Goal: Book appointment/travel/reservation

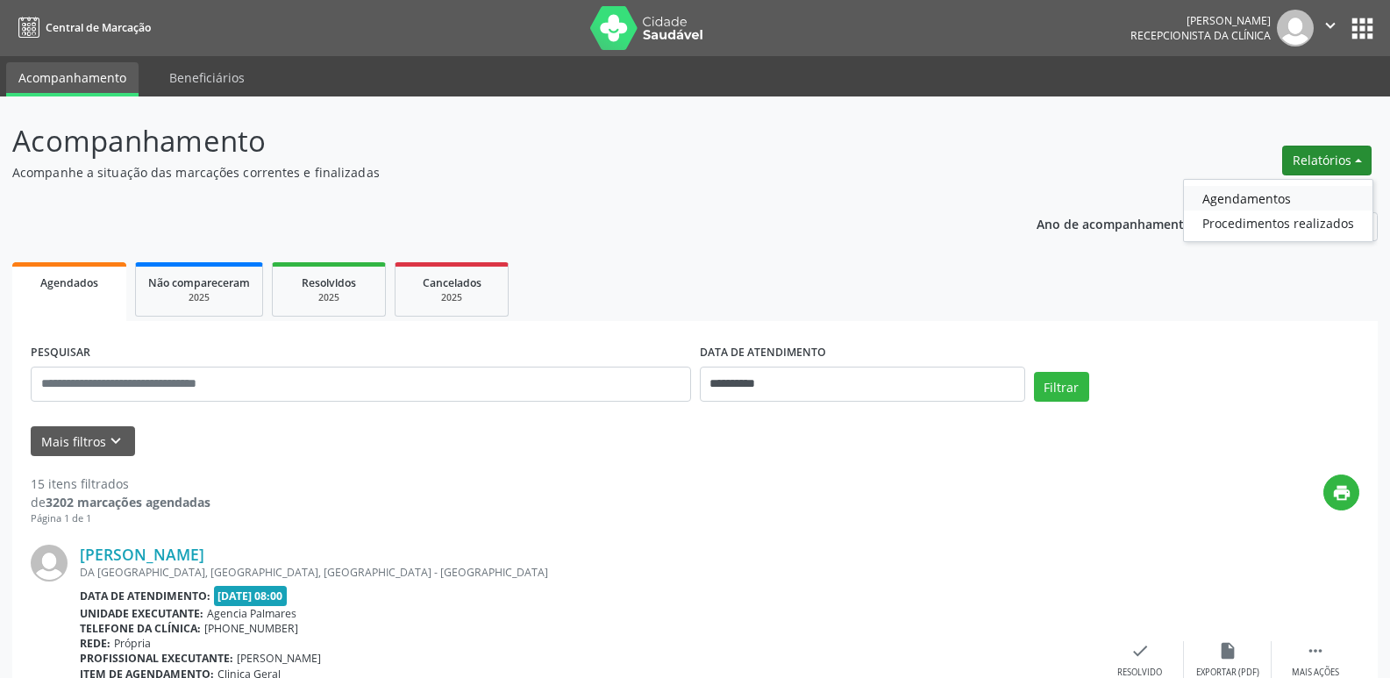
click at [1248, 197] on link "Agendamentos" at bounding box center [1278, 198] width 189 height 25
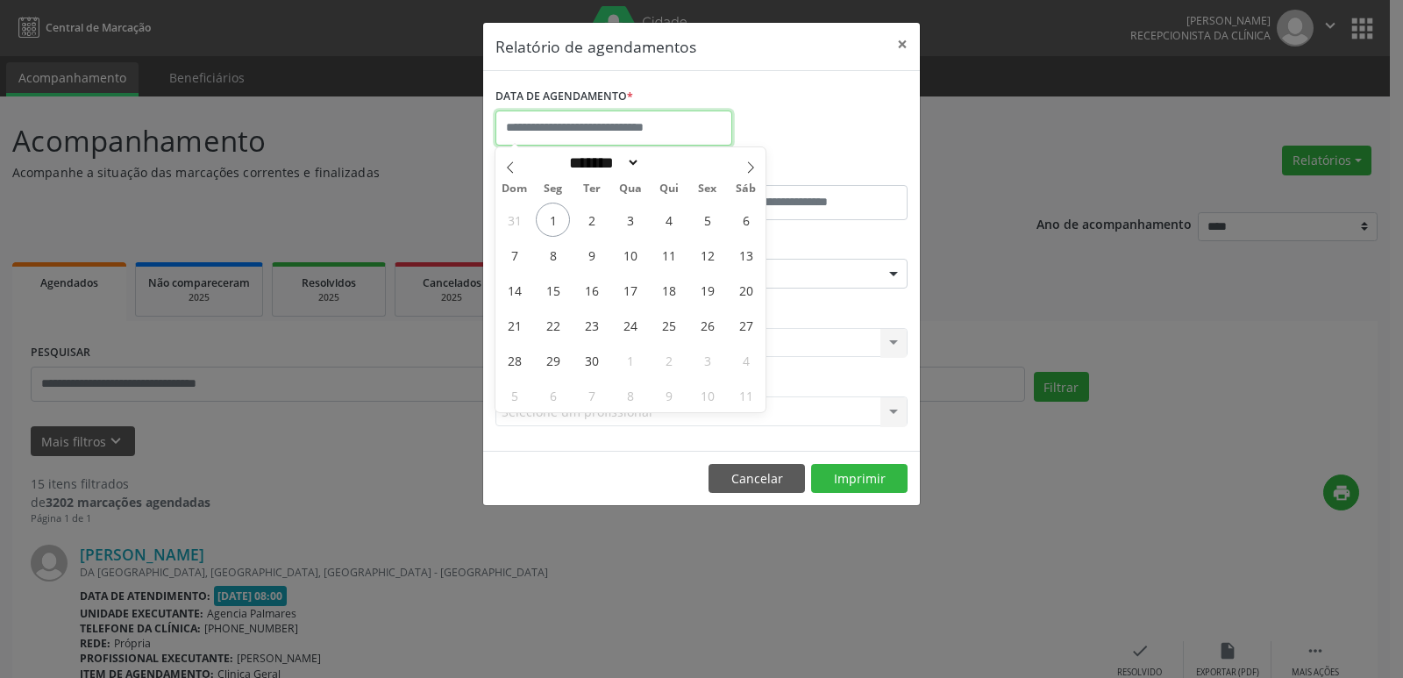
click at [696, 132] on input "text" at bounding box center [614, 128] width 237 height 35
click at [589, 220] on span "2" at bounding box center [592, 220] width 34 height 34
type input "**********"
click at [748, 98] on div "DATA DE AGENDAMENTO *" at bounding box center [701, 120] width 421 height 75
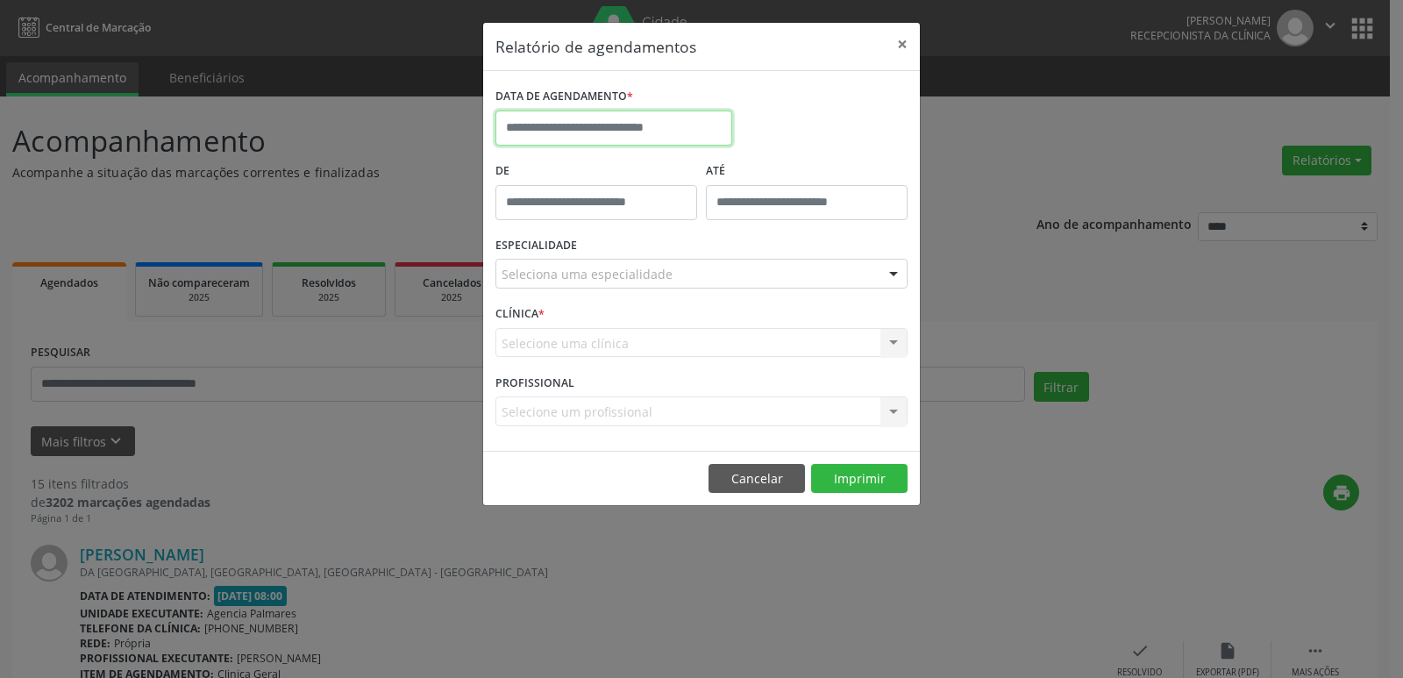
click at [668, 126] on input "text" at bounding box center [614, 128] width 237 height 35
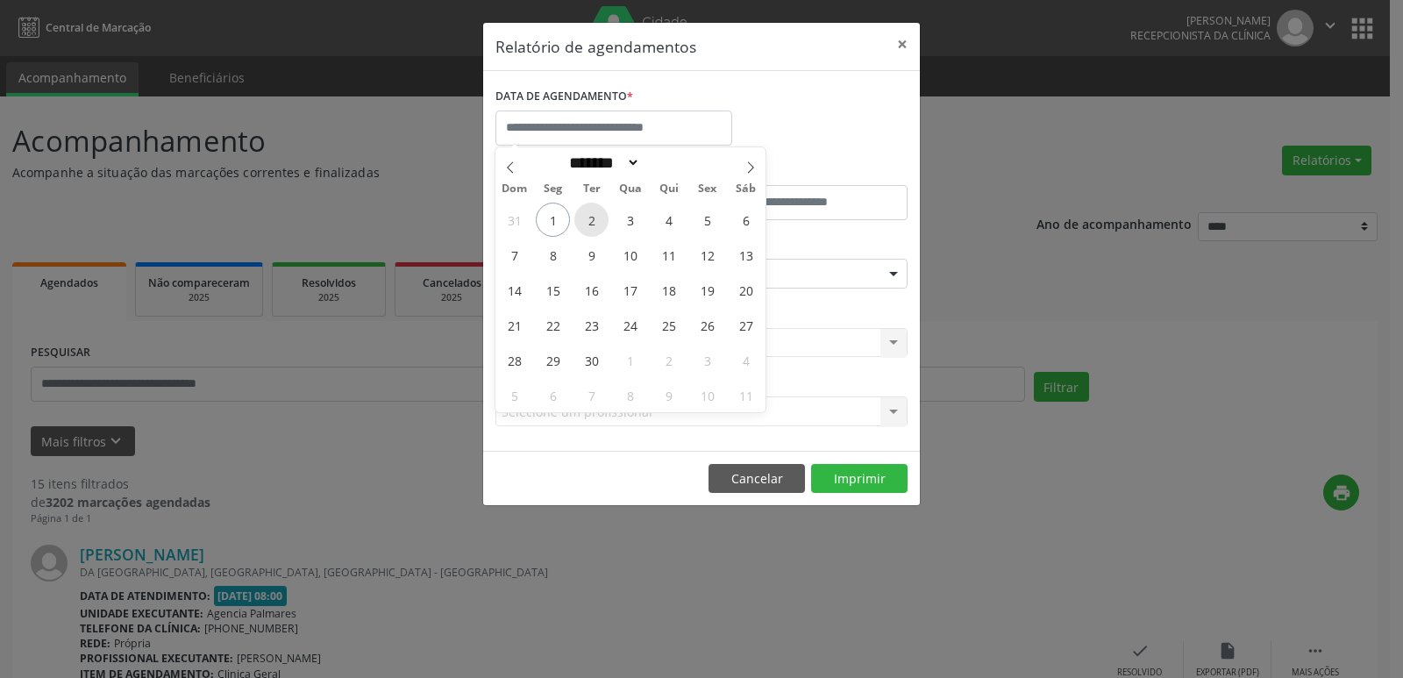
click at [585, 213] on span "2" at bounding box center [592, 220] width 34 height 34
type input "**********"
click at [585, 213] on span "2" at bounding box center [592, 220] width 34 height 34
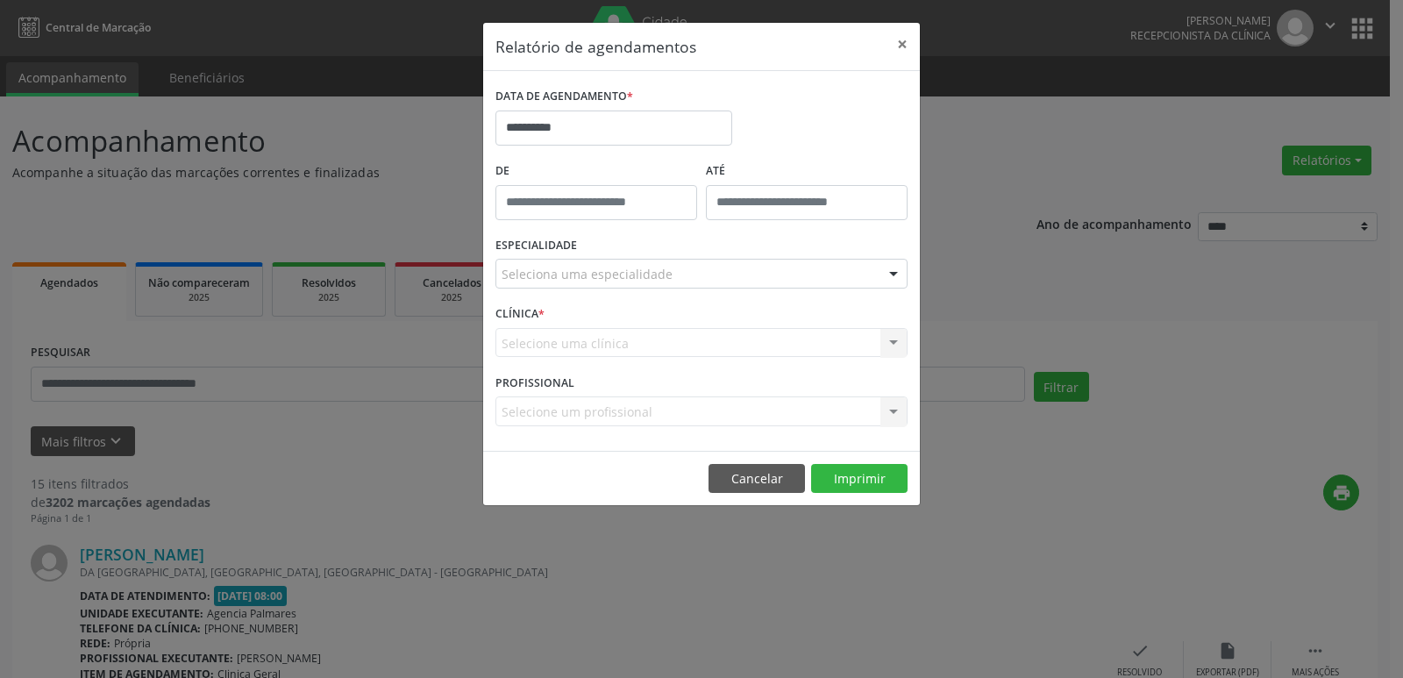
click at [893, 273] on div at bounding box center [894, 275] width 26 height 30
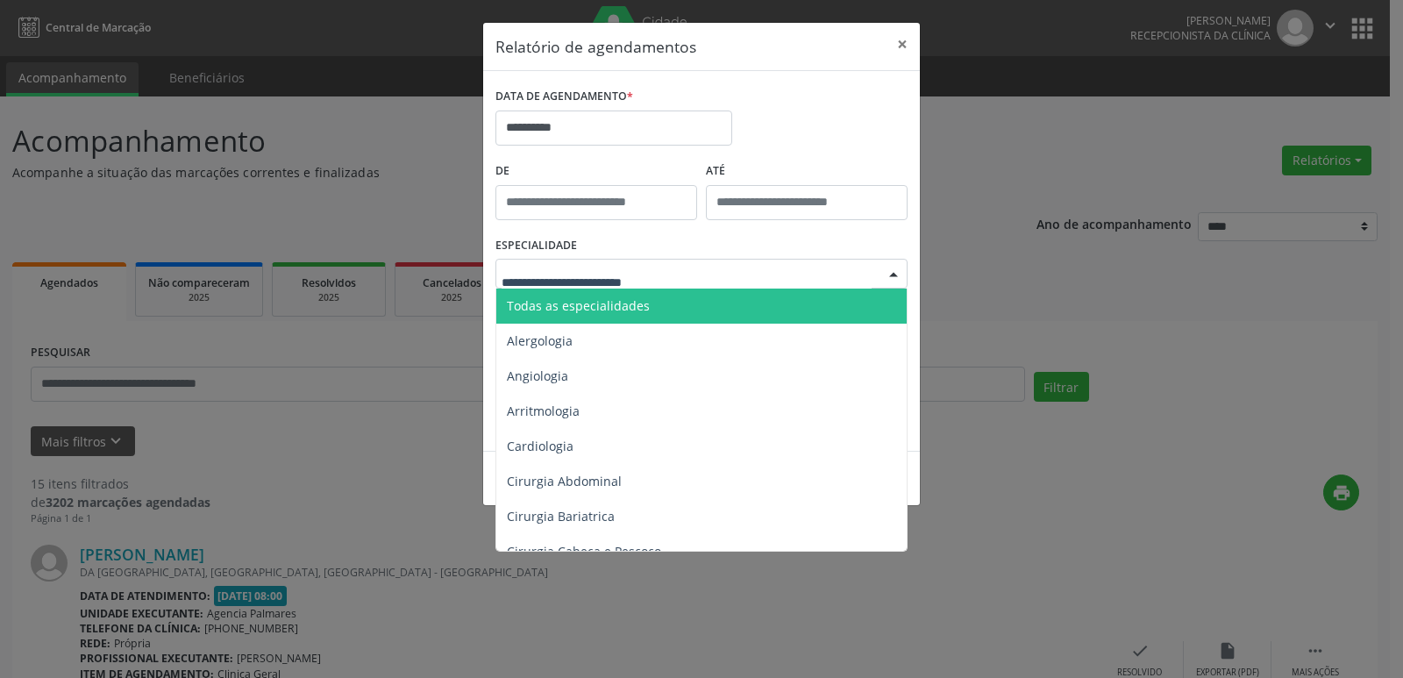
click at [714, 261] on div at bounding box center [702, 274] width 412 height 30
click at [692, 278] on input "text" at bounding box center [687, 282] width 370 height 35
click at [629, 301] on span "Todas as especialidades" at bounding box center [578, 305] width 143 height 17
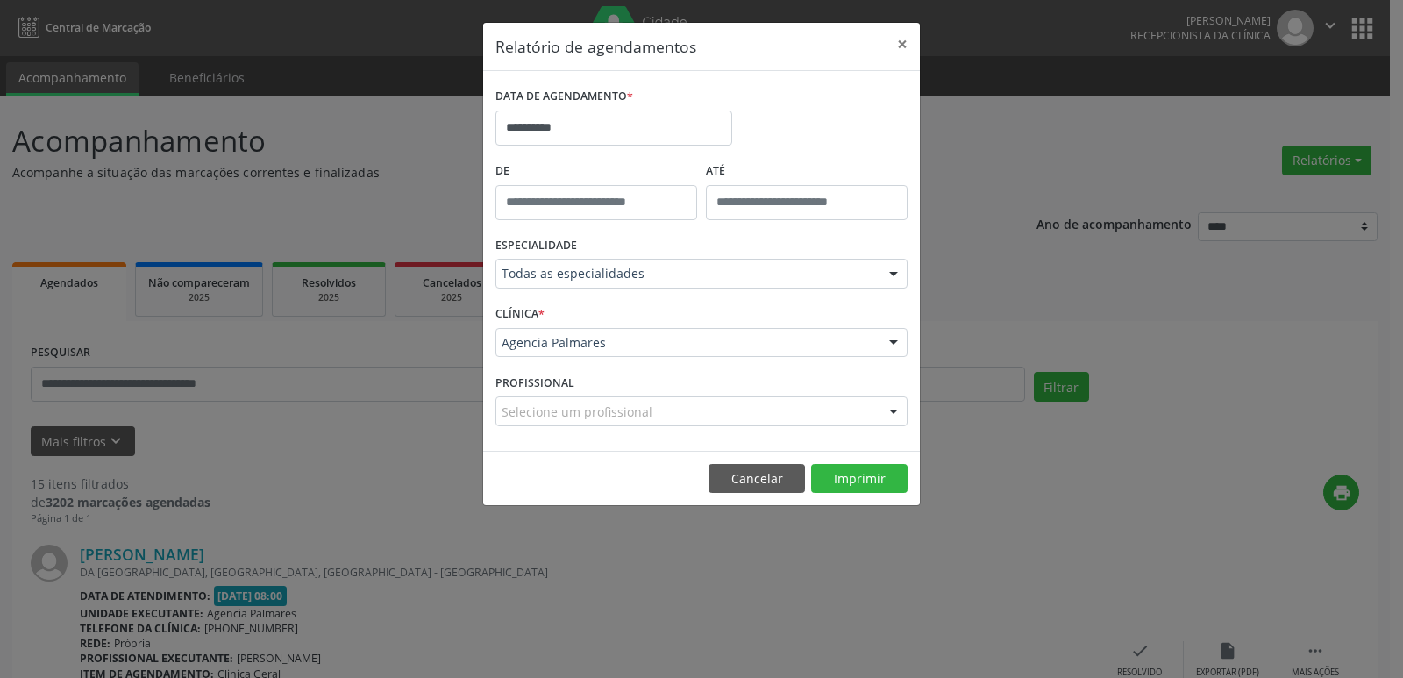
click at [890, 409] on div at bounding box center [894, 412] width 26 height 30
click at [640, 417] on input "text" at bounding box center [687, 420] width 370 height 35
click at [743, 376] on span "Não há nenhuma opção para ser exibida." at bounding box center [701, 378] width 411 height 35
click at [848, 475] on button "Imprimir" at bounding box center [859, 479] width 96 height 30
click at [900, 42] on button "×" at bounding box center [902, 44] width 35 height 43
